Goal: Information Seeking & Learning: Learn about a topic

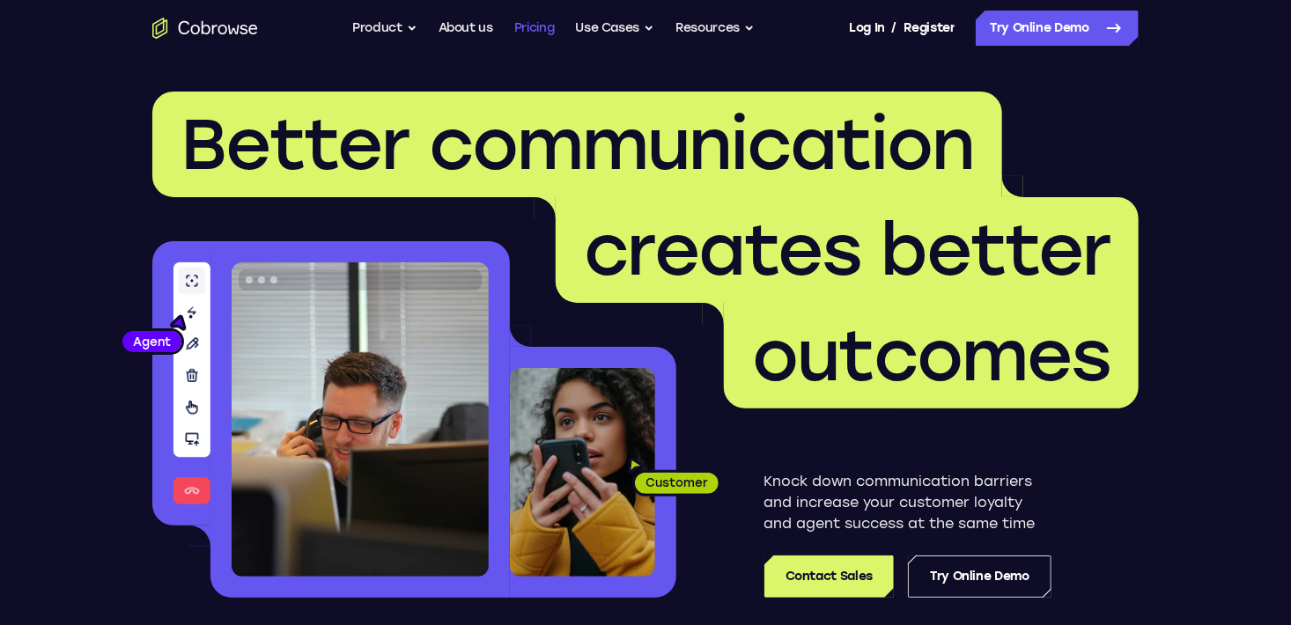
click at [518, 28] on link "Pricing" at bounding box center [534, 28] width 41 height 35
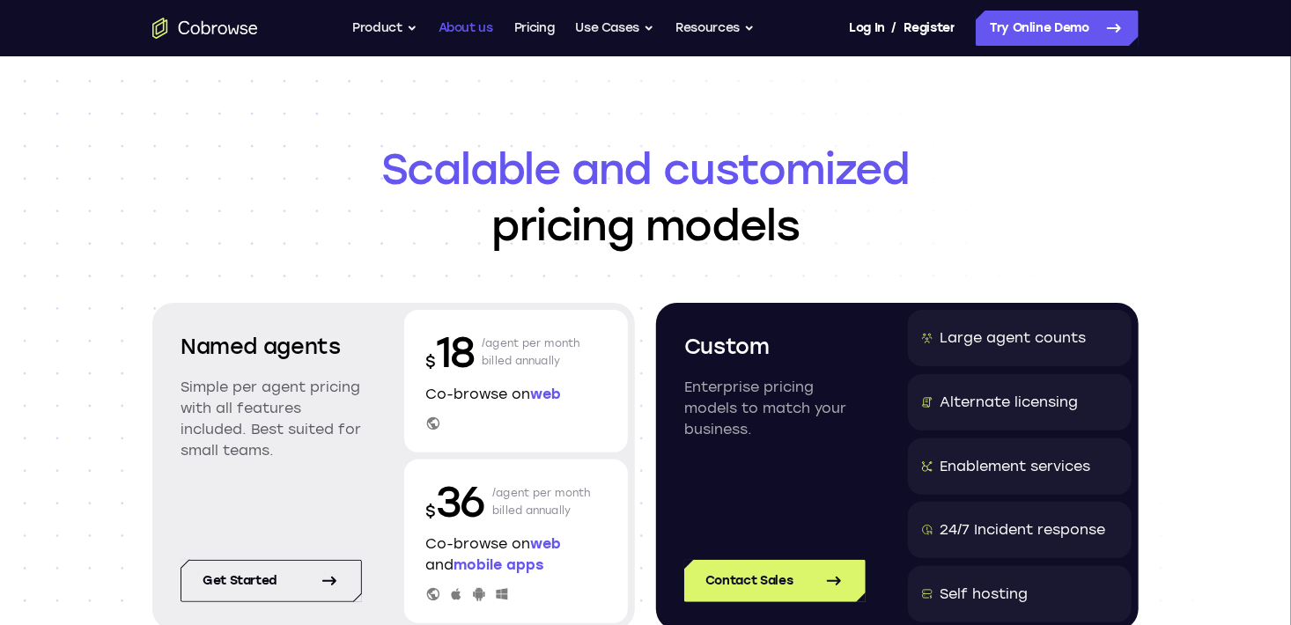
click at [444, 25] on link "About us" at bounding box center [465, 28] width 55 height 35
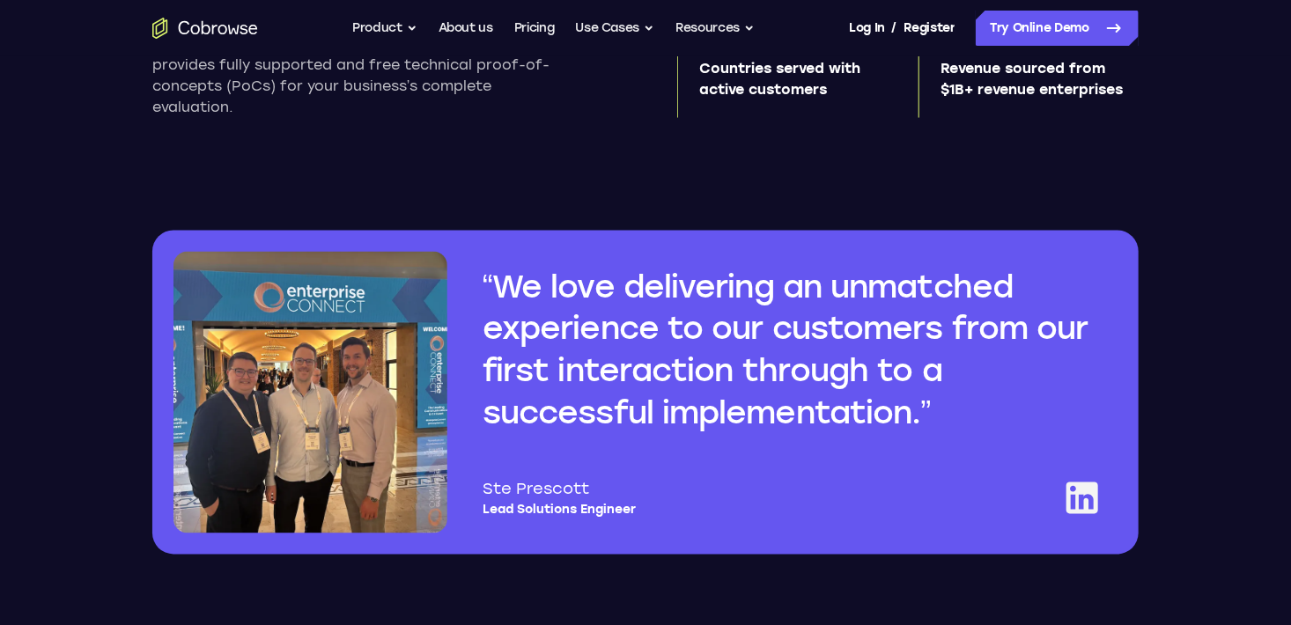
scroll to position [1314, 0]
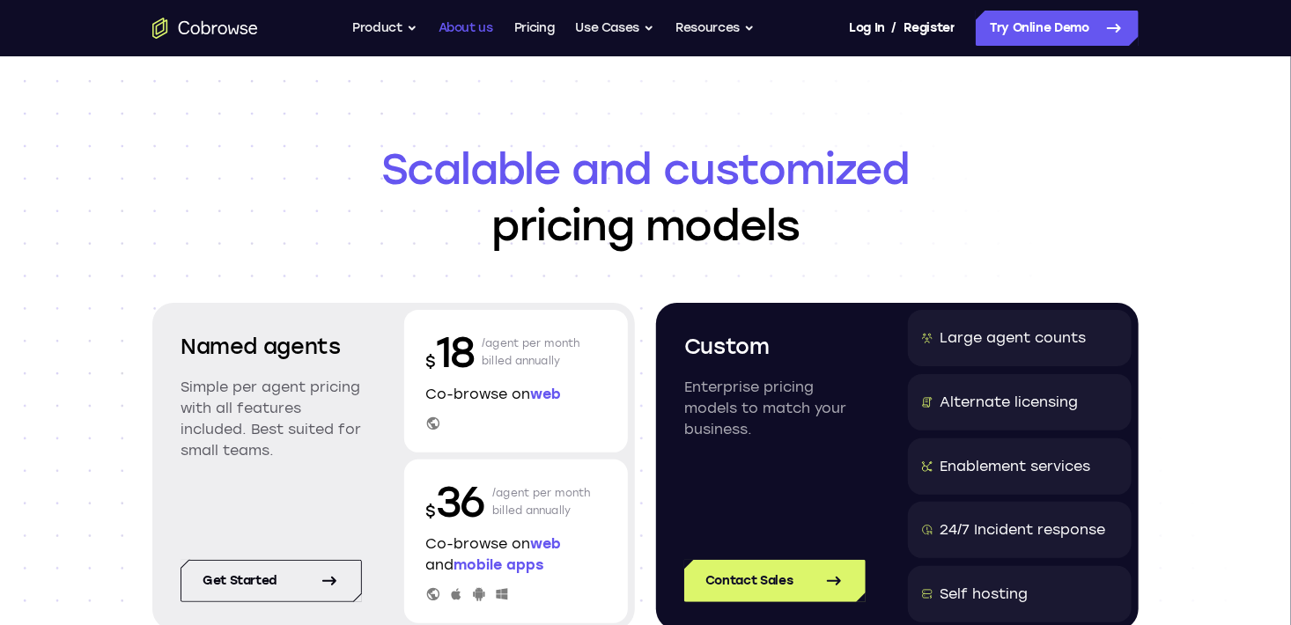
click at [449, 23] on link "About us" at bounding box center [465, 28] width 55 height 35
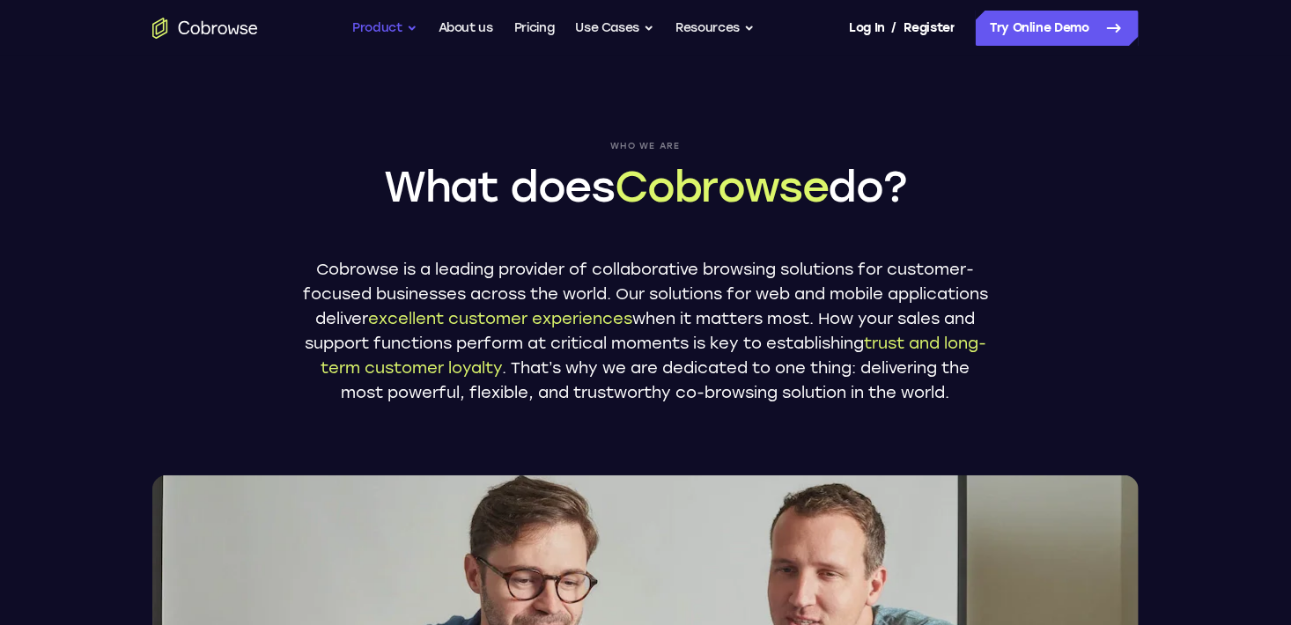
click at [356, 25] on button "Product" at bounding box center [384, 28] width 65 height 35
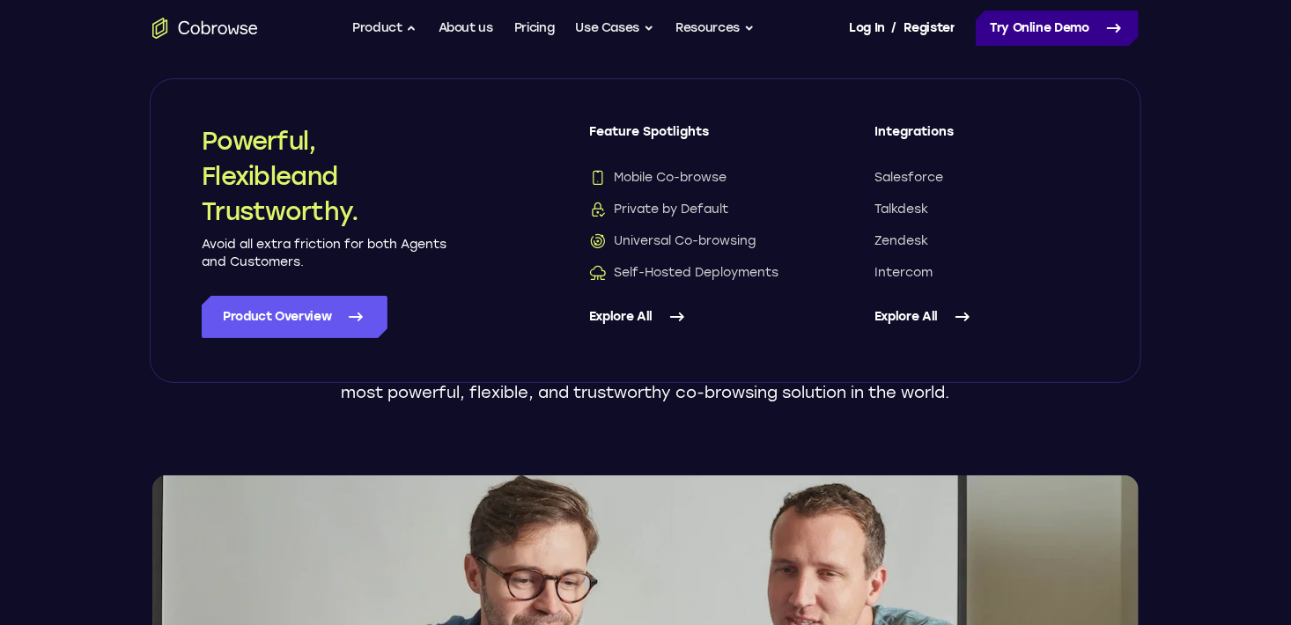
click at [1005, 35] on link "Try Online Demo" at bounding box center [1057, 28] width 163 height 35
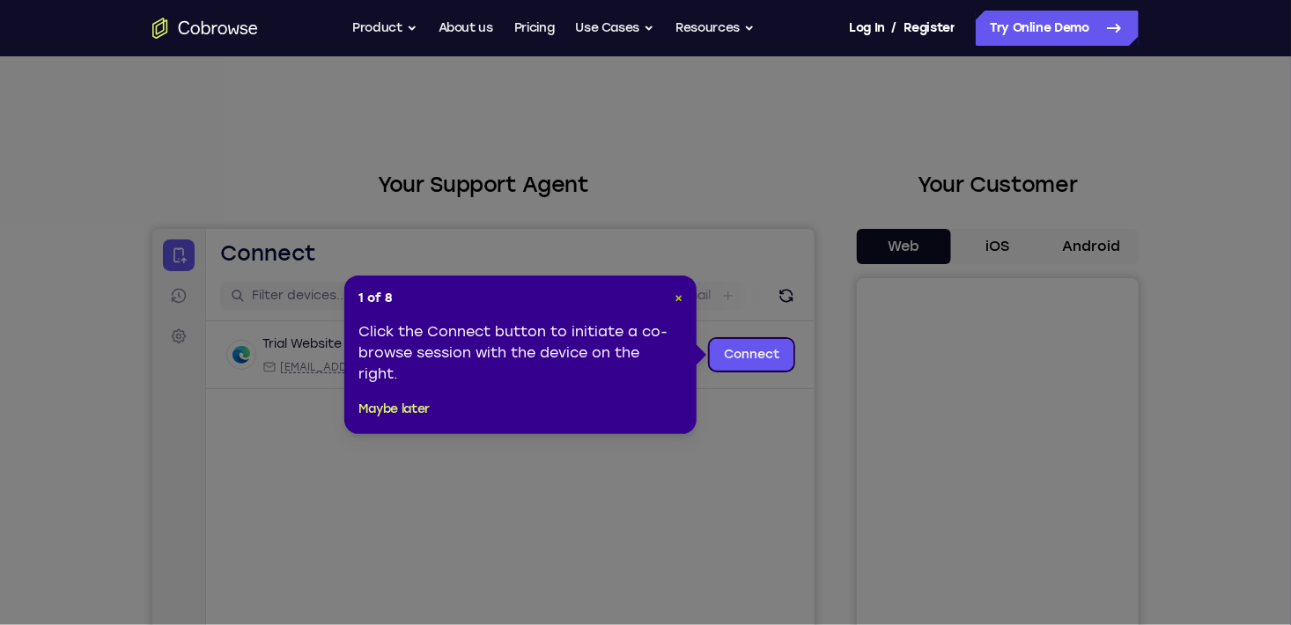
click at [674, 296] on span "×" at bounding box center [678, 298] width 8 height 15
